Goal: Information Seeking & Learning: Learn about a topic

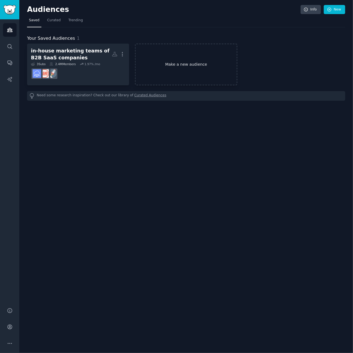
click at [190, 66] on link "Make a new audience" at bounding box center [186, 65] width 102 height 42
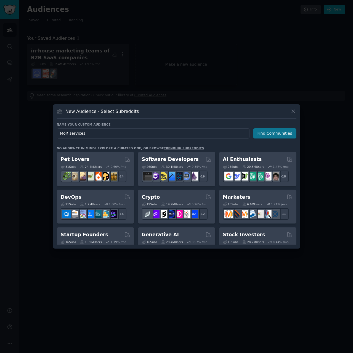
type input "MoR services"
click at [274, 133] on button "Find Communities" at bounding box center [274, 133] width 43 height 10
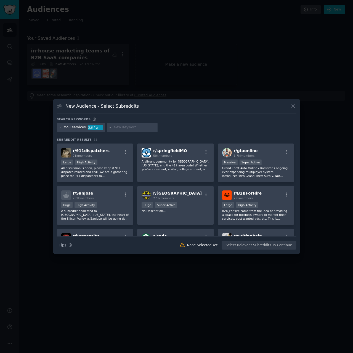
click at [67, 126] on div "MoR services" at bounding box center [74, 127] width 22 height 5
click at [126, 126] on input "text" at bounding box center [135, 127] width 42 height 5
type input "paypro global"
click at [58, 126] on div "MoR services 3.6 / yr" at bounding box center [81, 127] width 48 height 9
click at [60, 127] on icon at bounding box center [60, 127] width 3 height 3
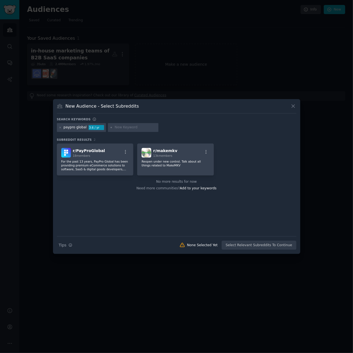
drag, startPoint x: 112, startPoint y: 127, endPoint x: 115, endPoint y: 128, distance: 4.0
click at [113, 127] on div at bounding box center [133, 127] width 51 height 9
click at [118, 128] on input "text" at bounding box center [136, 127] width 42 height 5
click at [60, 127] on icon at bounding box center [60, 127] width 3 height 3
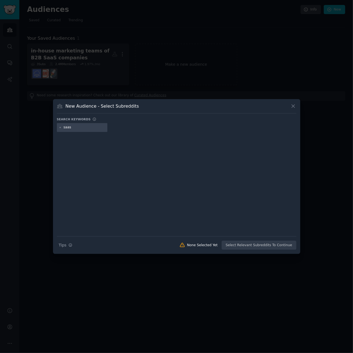
click at [90, 127] on input "saas" at bounding box center [84, 127] width 42 height 5
type input "saas"
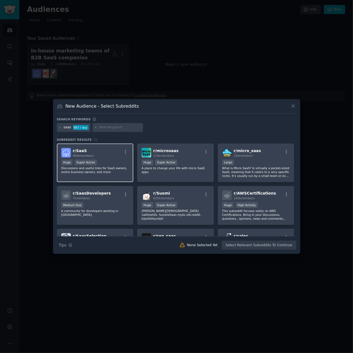
click at [112, 168] on p "Discussions and useful links for SaaS owners, online business owners, and more." at bounding box center [95, 170] width 68 height 8
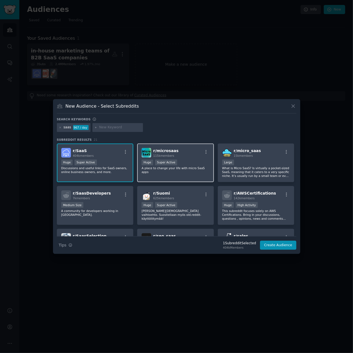
click at [195, 169] on p "A place to change your life with micro SaaS apps" at bounding box center [176, 170] width 68 height 8
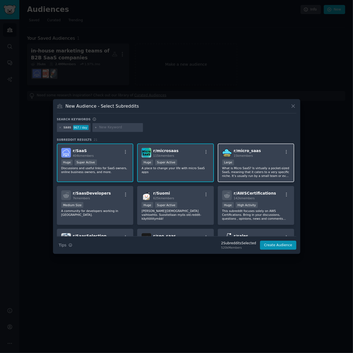
click at [271, 168] on p "What is Micro SaaS? Is virtually a pocket-sized SaaS, meaning that it caters to…" at bounding box center [256, 172] width 68 height 12
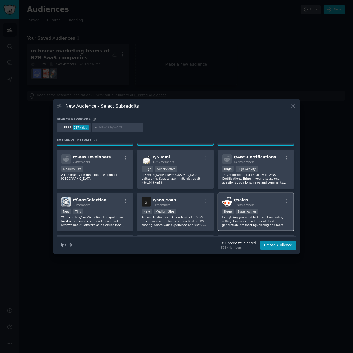
scroll to position [55, 0]
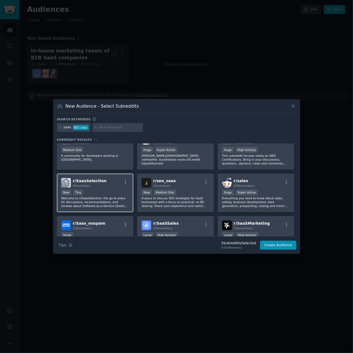
click at [115, 202] on p "Welcome to r/SaasSelection, the go-to place for discussions, recommendations, a…" at bounding box center [95, 202] width 68 height 12
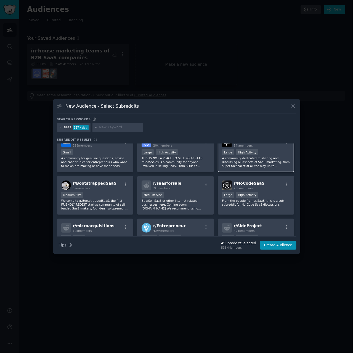
scroll to position [193, 0]
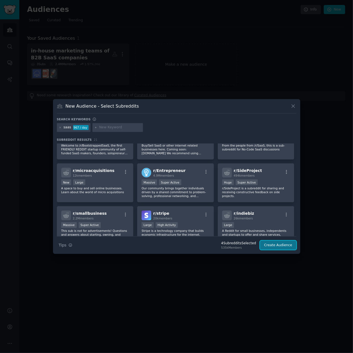
click at [283, 245] on button "Create Audience" at bounding box center [278, 245] width 36 height 9
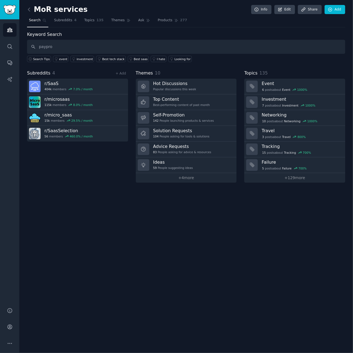
type input "paypro"
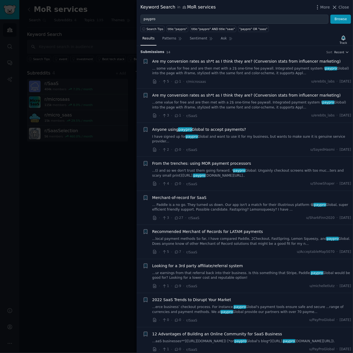
click at [241, 135] on link "I have signed up for paypro Global and want to use it for my business, but want…" at bounding box center [251, 139] width 199 height 10
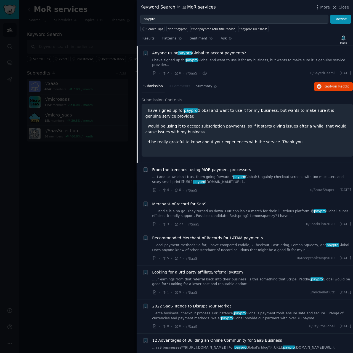
scroll to position [77, 0]
click at [250, 176] on link "...t) and so we don't trust them going forward. * paypro Global: Ungainly check…" at bounding box center [251, 179] width 199 height 10
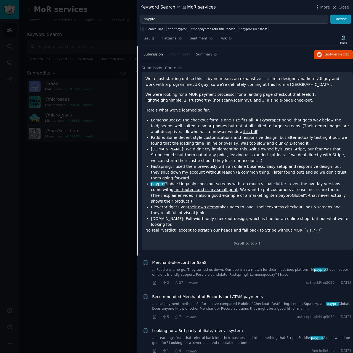
scroll to position [133, 0]
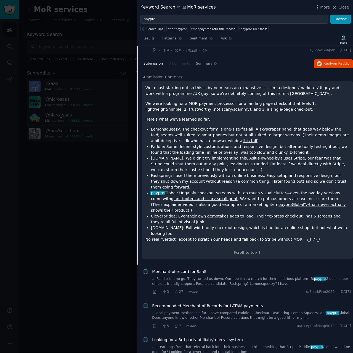
click at [256, 277] on link "... Paddle is a no go. They turned us down. Our app isn't a match for their ill…" at bounding box center [251, 282] width 199 height 10
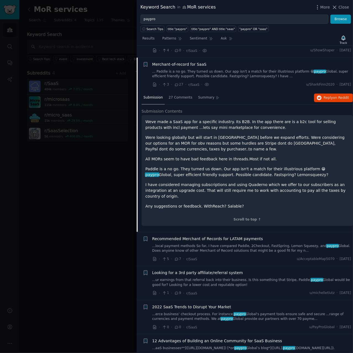
scroll to position [140, 0]
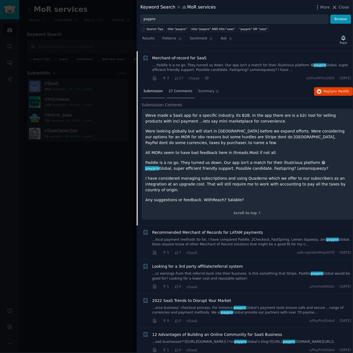
click at [169, 89] on span "27 Comments" at bounding box center [181, 91] width 24 height 5
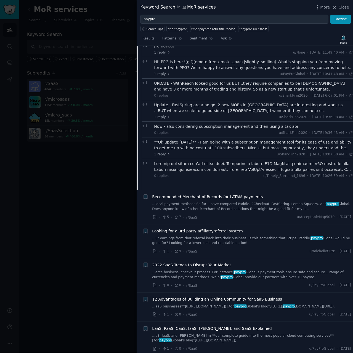
scroll to position [278, 0]
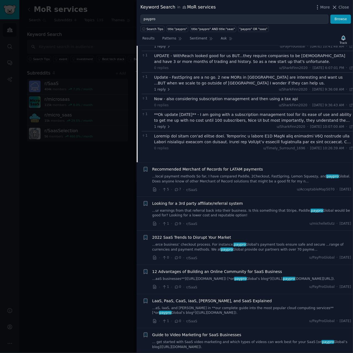
click at [240, 174] on link "...local payment methods So far, I have compared Paddle, 2Checkout, FastSpring,…" at bounding box center [251, 179] width 199 height 10
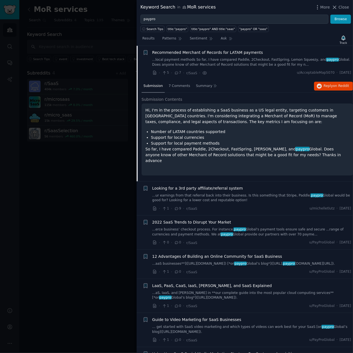
scroll to position [174, 0]
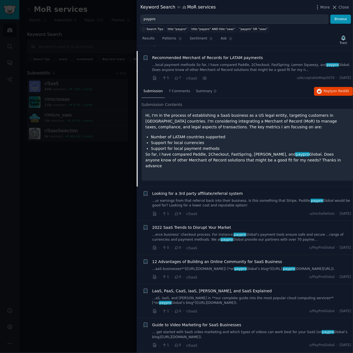
click at [261, 198] on link "...ur earnings from that referral back into their business. Is this something t…" at bounding box center [251, 203] width 199 height 10
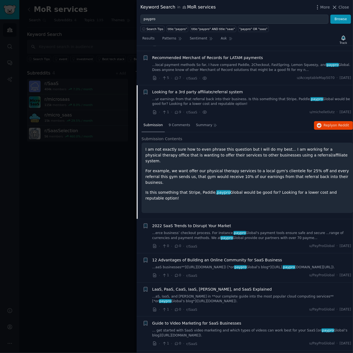
scroll to position [208, 0]
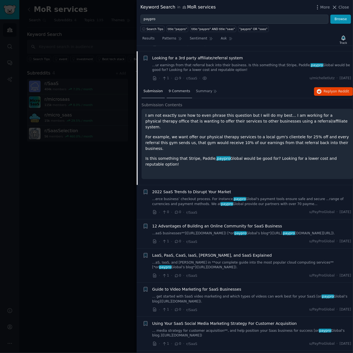
click at [179, 89] on span "9 Comments" at bounding box center [180, 91] width 22 height 5
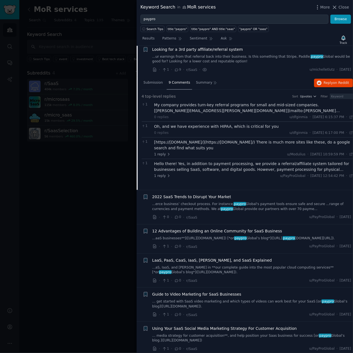
scroll to position [225, 0]
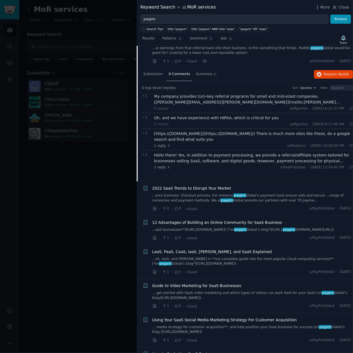
click at [232, 269] on div "· 1 · 0 · r/SaaS u/PayProGlobal · [DATE]" at bounding box center [251, 272] width 199 height 6
click at [229, 259] on link "...aS, IaaS, and [PERSON_NAME] in **our complete guide into the most popular cl…" at bounding box center [251, 262] width 199 height 10
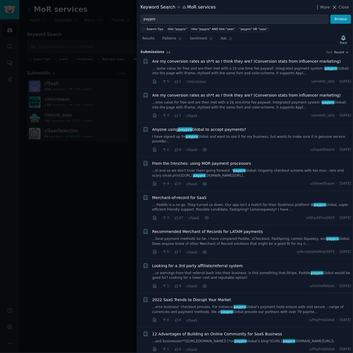
click at [244, 112] on div "Are my conversion rates as sh*t as I think they are? (Conversion stats from inf…" at bounding box center [251, 105] width 199 height 26
click at [240, 203] on link "... Paddle is a no go. They turned us down. Our app isn't a match for their ill…" at bounding box center [251, 208] width 199 height 10
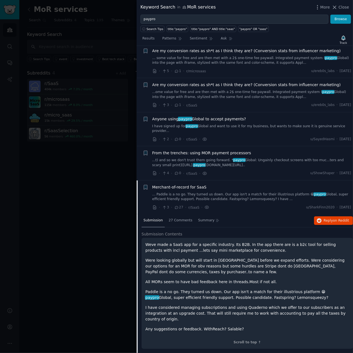
scroll to position [2, 0]
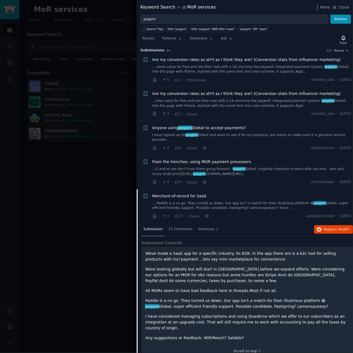
click at [226, 201] on link "... Paddle is a no go. They turned us down. Our app isn't a match for their ill…" at bounding box center [251, 206] width 199 height 10
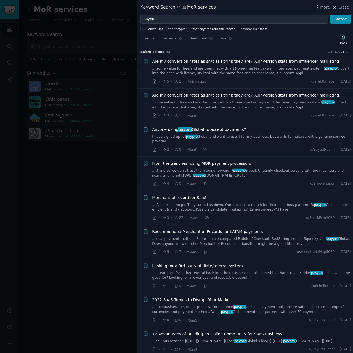
click at [91, 209] on div at bounding box center [176, 176] width 353 height 353
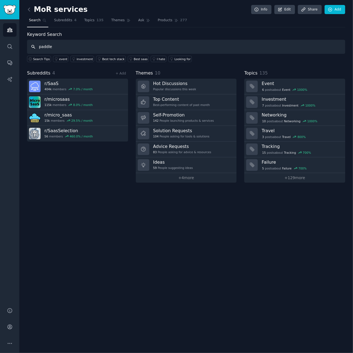
type input "paddle"
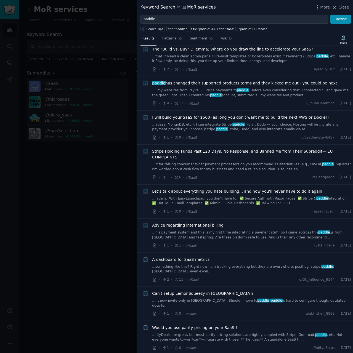
scroll to position [1629, 0]
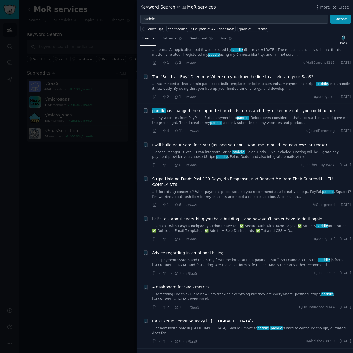
click at [196, 108] on span "paddle has changed their supported products terms and they kicked me out - you …" at bounding box center [244, 111] width 185 height 6
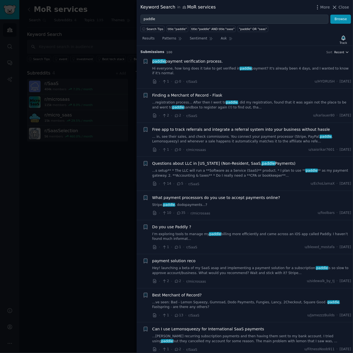
click at [337, 52] on span "Recent" at bounding box center [339, 52] width 10 height 4
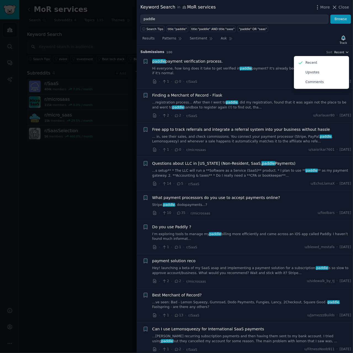
click at [338, 52] on span "Recent" at bounding box center [339, 52] width 10 height 4
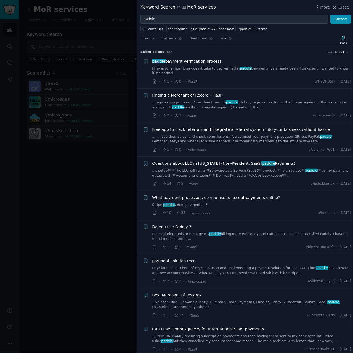
click at [338, 51] on span "Recent" at bounding box center [339, 52] width 10 height 4
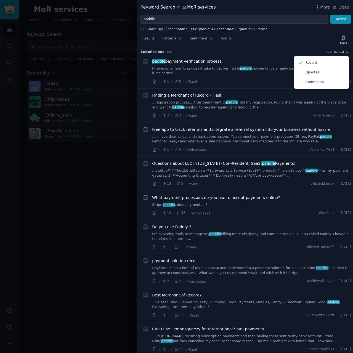
click at [220, 168] on link "...s setup** * The LLC will run a **Software as a Service (SaaS)** product. * I…" at bounding box center [251, 173] width 199 height 10
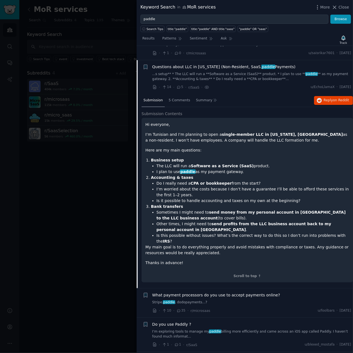
scroll to position [106, 0]
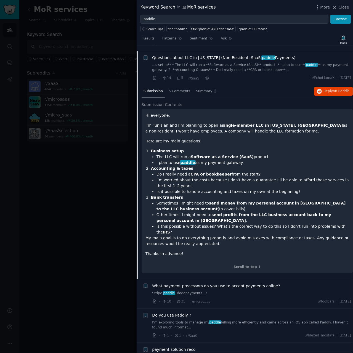
click at [238, 154] on li "The LLC will run a Software as a Service (SaaS) product." at bounding box center [253, 157] width 193 height 6
click at [181, 89] on span "5 Comments" at bounding box center [180, 91] width 22 height 5
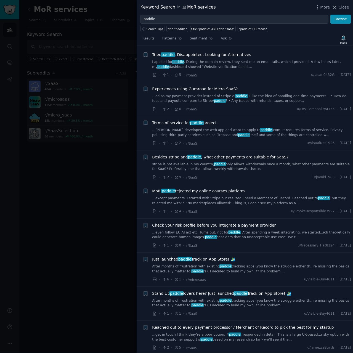
scroll to position [962, 0]
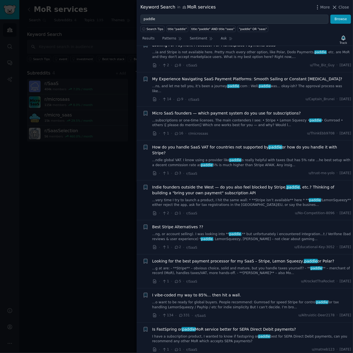
click at [211, 300] on link "...o want to be ready for global buyers. People recommend: Gumroad for speed St…" at bounding box center [251, 305] width 199 height 10
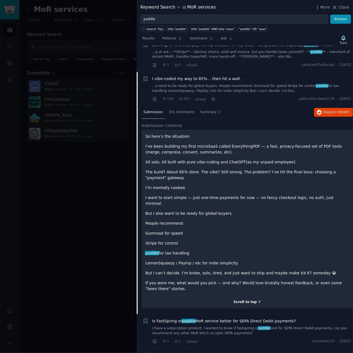
scroll to position [1083, 0]
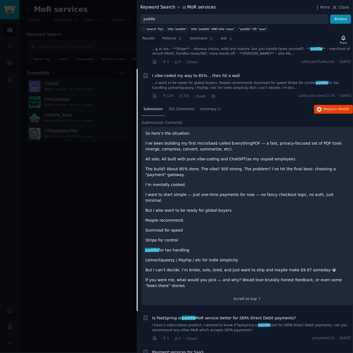
drag, startPoint x: 117, startPoint y: 154, endPoint x: 119, endPoint y: 158, distance: 4.5
click at [116, 155] on div at bounding box center [176, 176] width 353 height 353
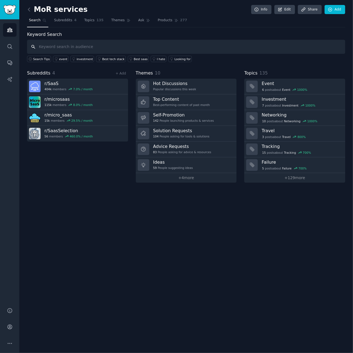
click at [96, 47] on input "text" at bounding box center [186, 47] width 318 height 14
type input "paypro"
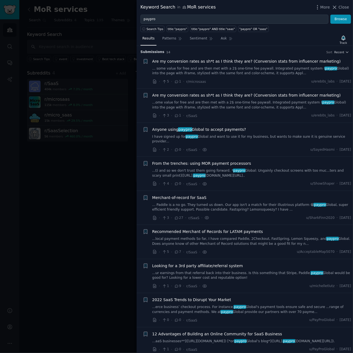
click at [194, 61] on span "Are my conversion rates as sh*t as I think they are? (Conversion stats from inf…" at bounding box center [246, 62] width 189 height 6
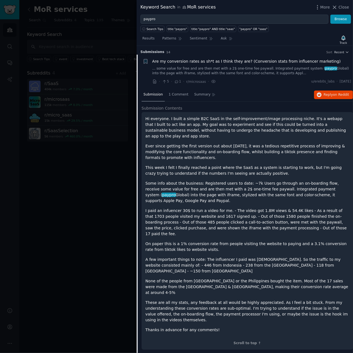
scroll to position [9, 0]
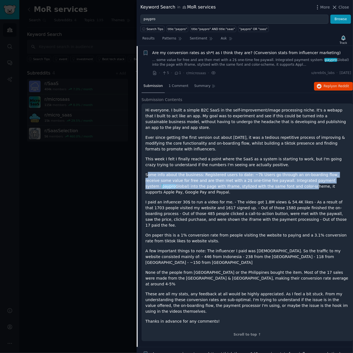
drag, startPoint x: 148, startPoint y: 171, endPoint x: 244, endPoint y: 180, distance: 96.6
click at [244, 180] on p "Some info about the business: Registered users to date: ~7k Users go through an…" at bounding box center [247, 183] width 204 height 23
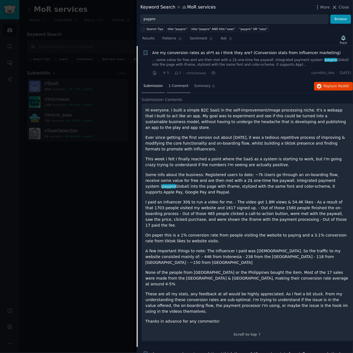
click at [174, 86] on span "1 Comment" at bounding box center [179, 86] width 20 height 5
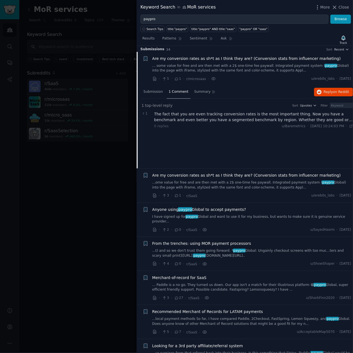
scroll to position [0, 0]
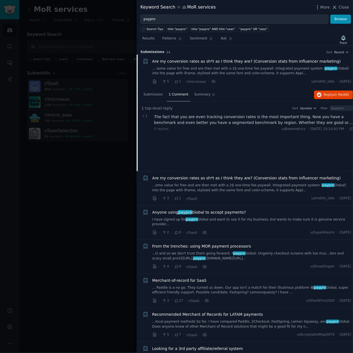
click at [249, 71] on link "... some value for free and are then met with a 2$ one-time fee paywall. Integr…" at bounding box center [251, 71] width 199 height 10
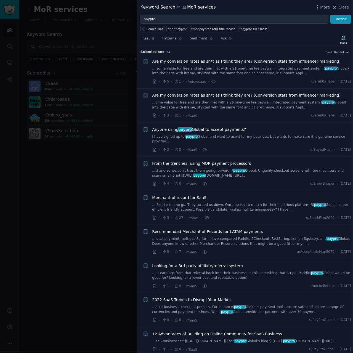
scroll to position [9, 0]
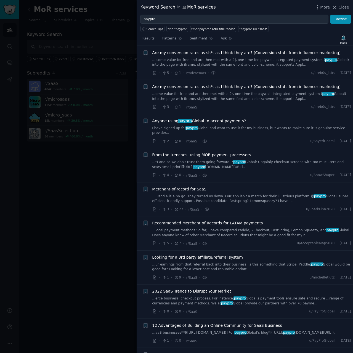
click at [242, 60] on link "... some value for free and are then met with a 2$ one-time fee paywall. Integr…" at bounding box center [251, 63] width 199 height 10
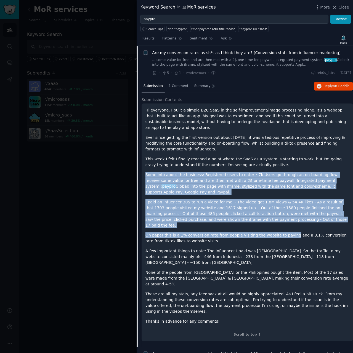
drag, startPoint x: 146, startPoint y: 170, endPoint x: 282, endPoint y: 216, distance: 143.3
click at [282, 216] on div "Hi everyone. I built a simple B2C SaaS in the self-improvement/image processing…" at bounding box center [247, 215] width 204 height 217
click at [282, 232] on p "On paper this is a 1% conversion rate from people visiting the website to payin…" at bounding box center [247, 238] width 204 height 12
